Goal: Task Accomplishment & Management: Complete application form

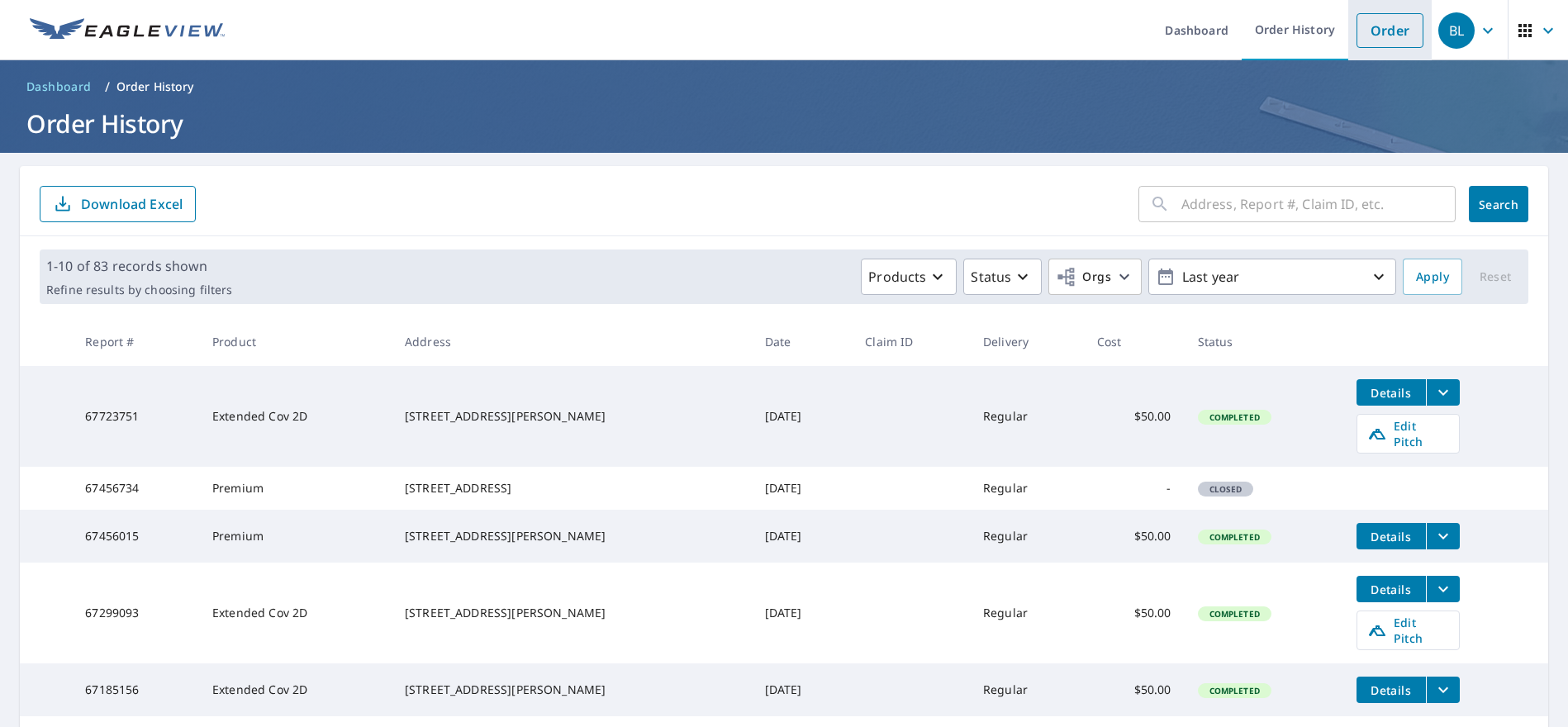
click at [1384, 30] on link "Order" at bounding box center [1390, 31] width 67 height 35
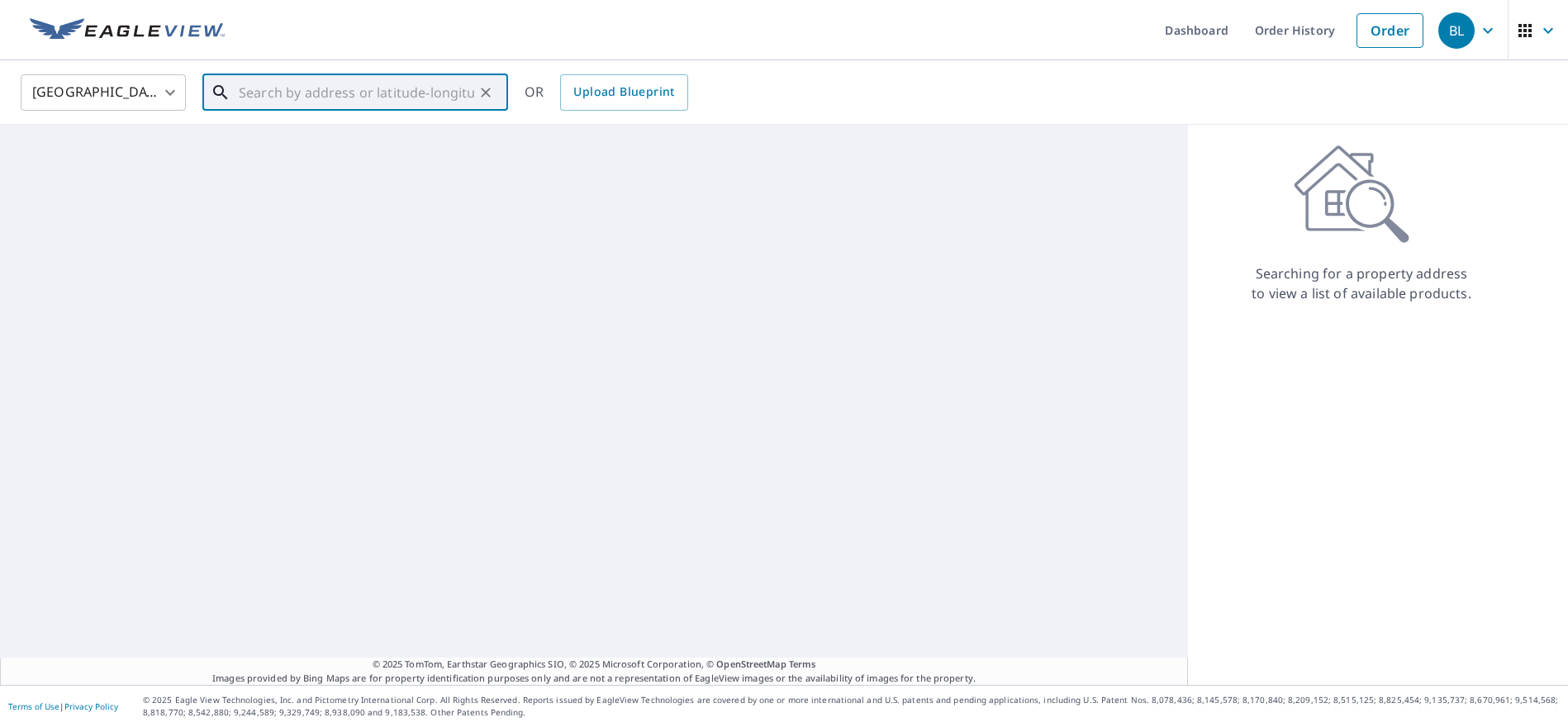
click at [319, 94] on input "text" at bounding box center [356, 92] width 236 height 46
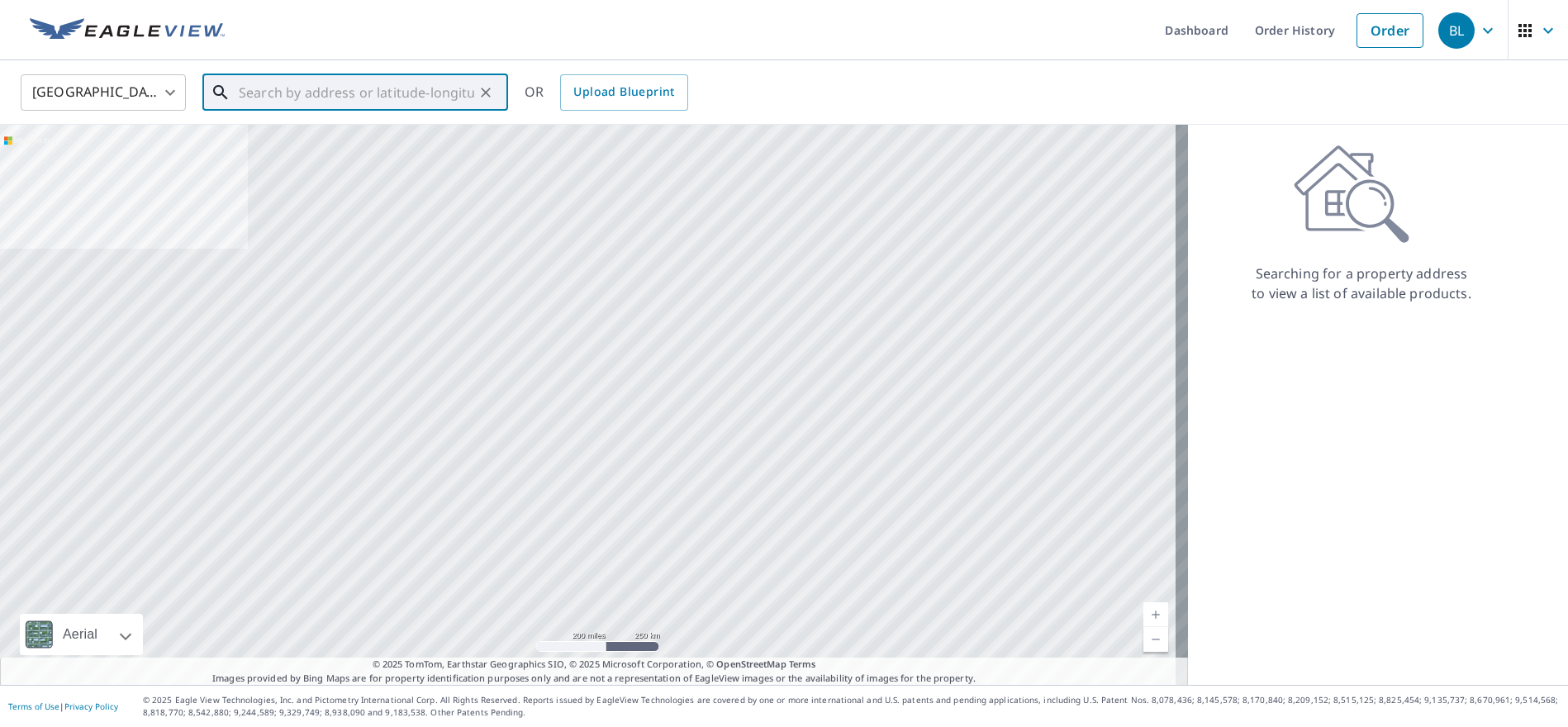
paste input "[STREET_ADDRESS]"
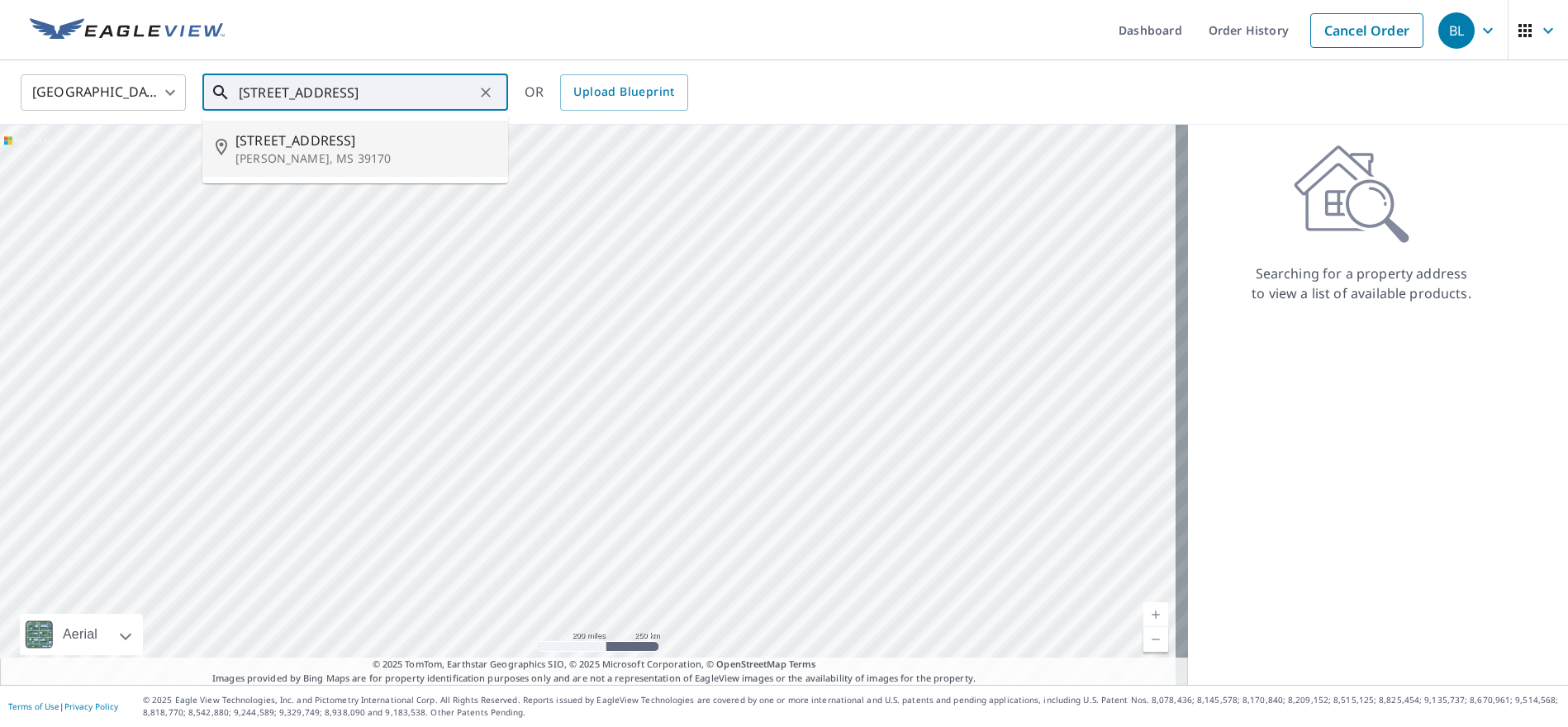
click at [315, 157] on p "[PERSON_NAME], MS 39170" at bounding box center [365, 158] width 259 height 16
type input "[STREET_ADDRESS][PERSON_NAME]"
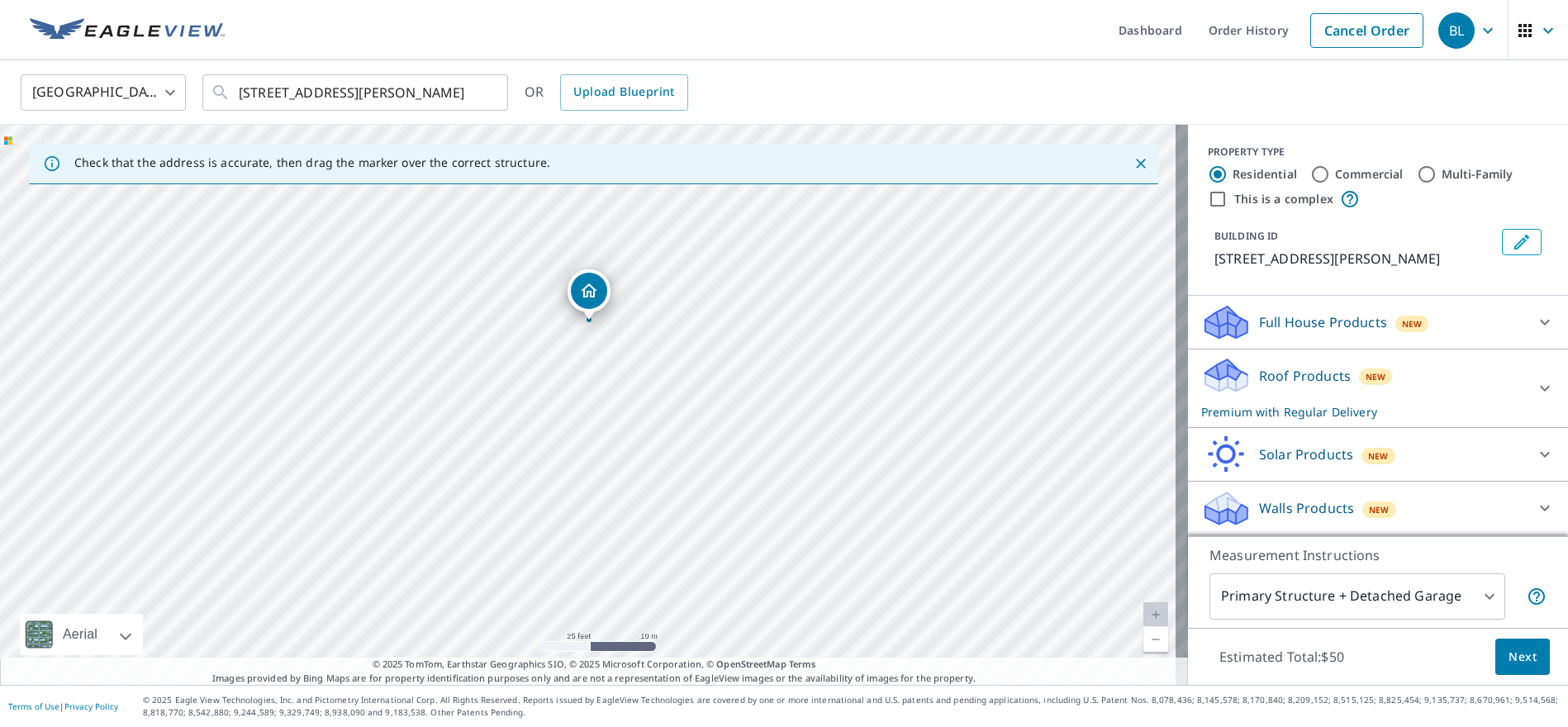
drag, startPoint x: 763, startPoint y: 387, endPoint x: 572, endPoint y: 526, distance: 236.2
click at [572, 526] on div "[STREET_ADDRESS][PERSON_NAME]" at bounding box center [594, 405] width 1188 height 561
click at [1520, 663] on span "Next" at bounding box center [1522, 657] width 28 height 21
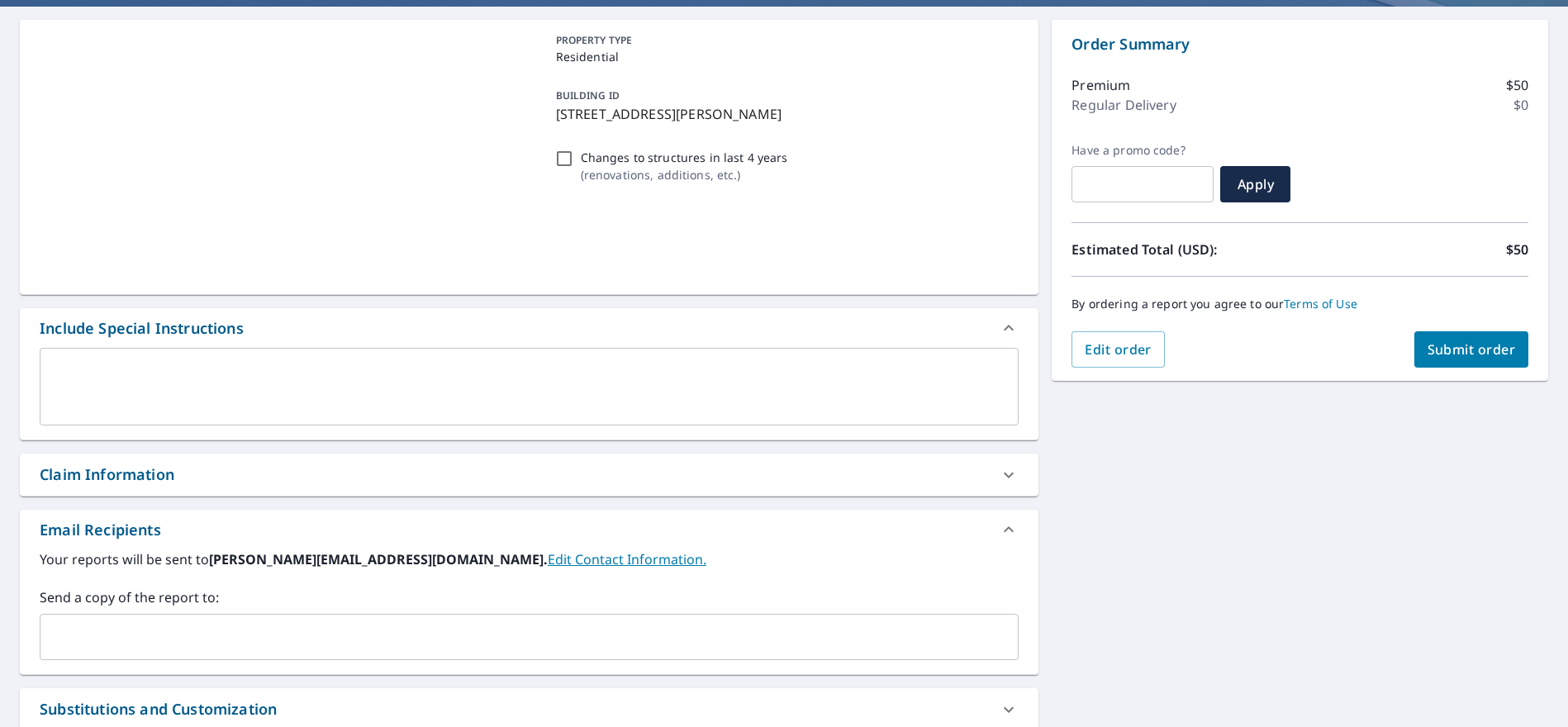
scroll to position [166, 0]
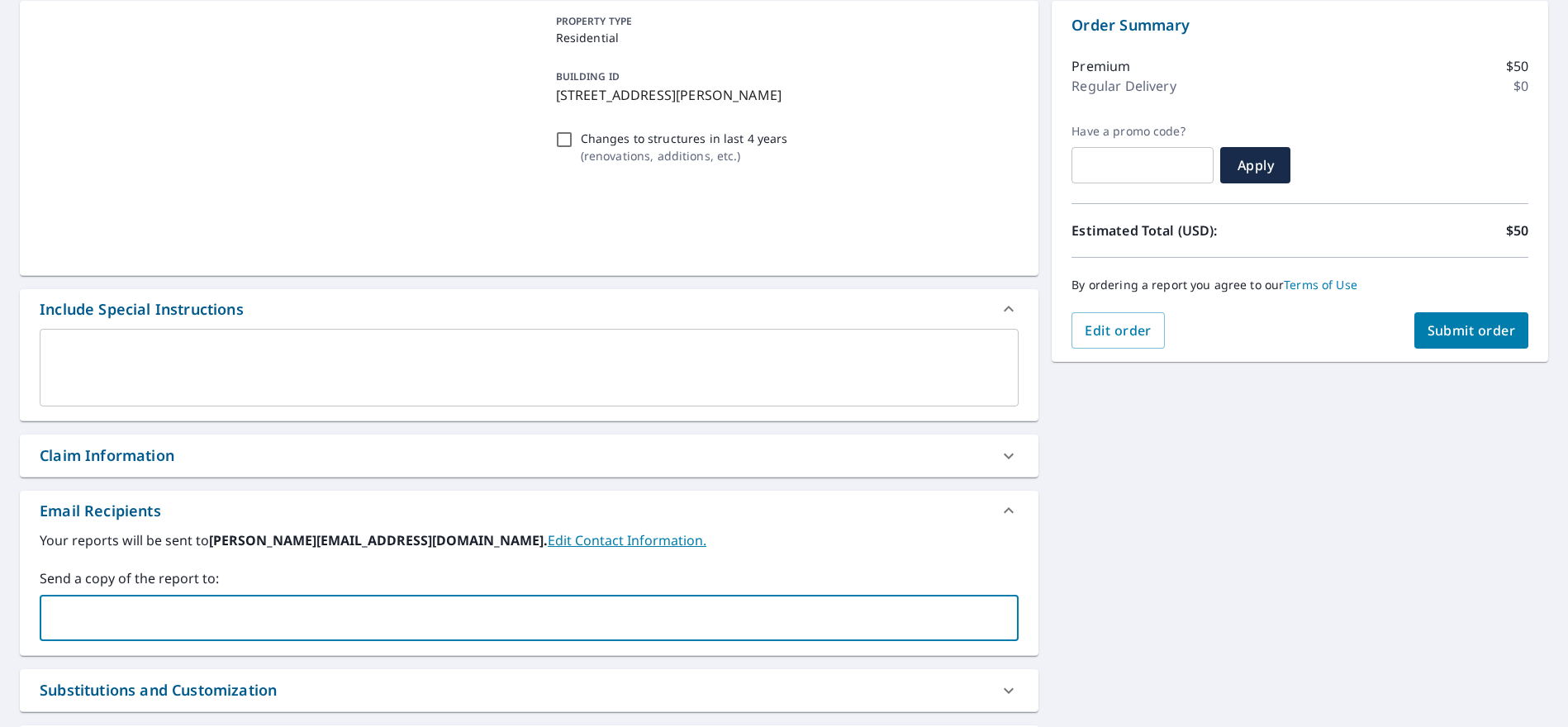
click at [115, 628] on input "text" at bounding box center [516, 618] width 939 height 31
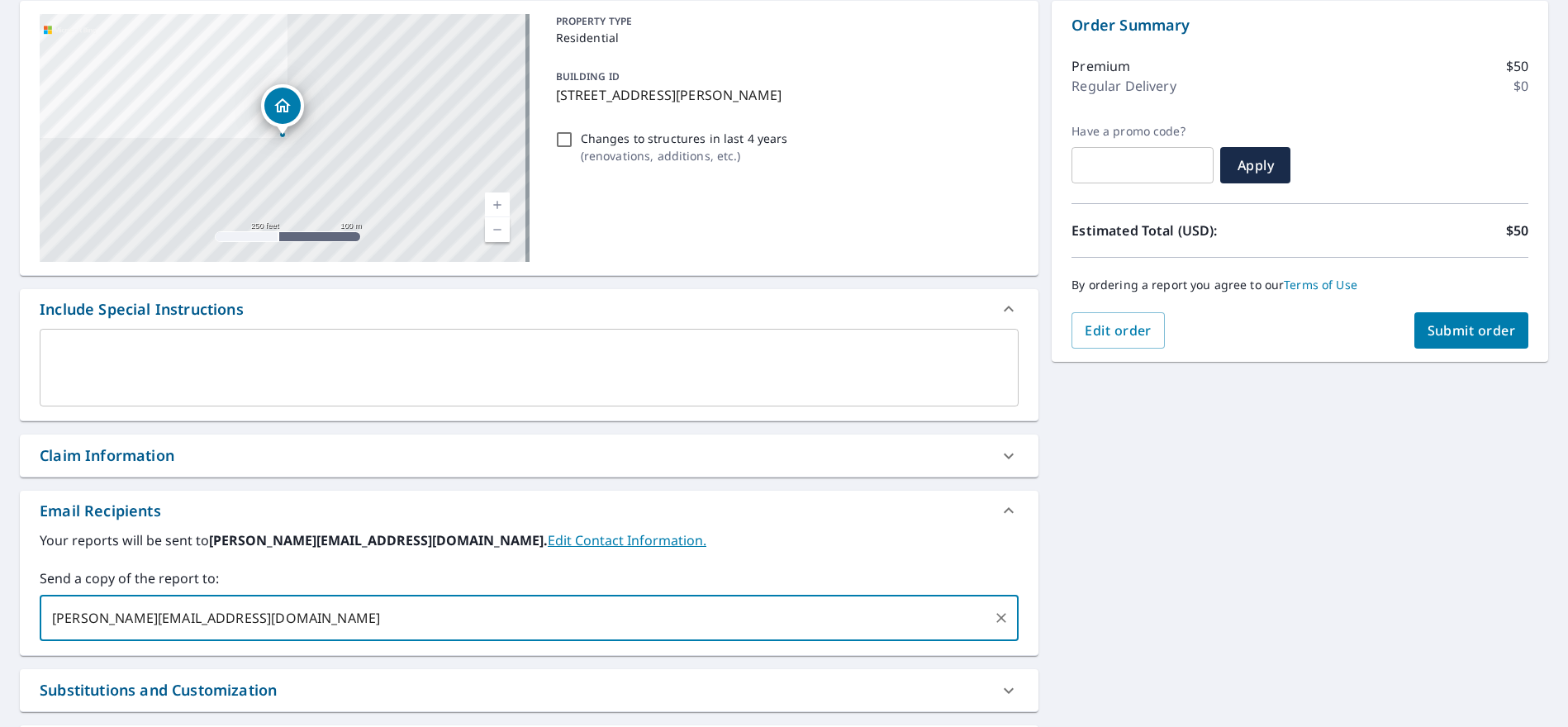
type input "[PERSON_NAME][EMAIL_ADDRESS][DOMAIN_NAME]"
click at [1440, 337] on span "Submit order" at bounding box center [1472, 330] width 88 height 18
